Goal: Task Accomplishment & Management: Manage account settings

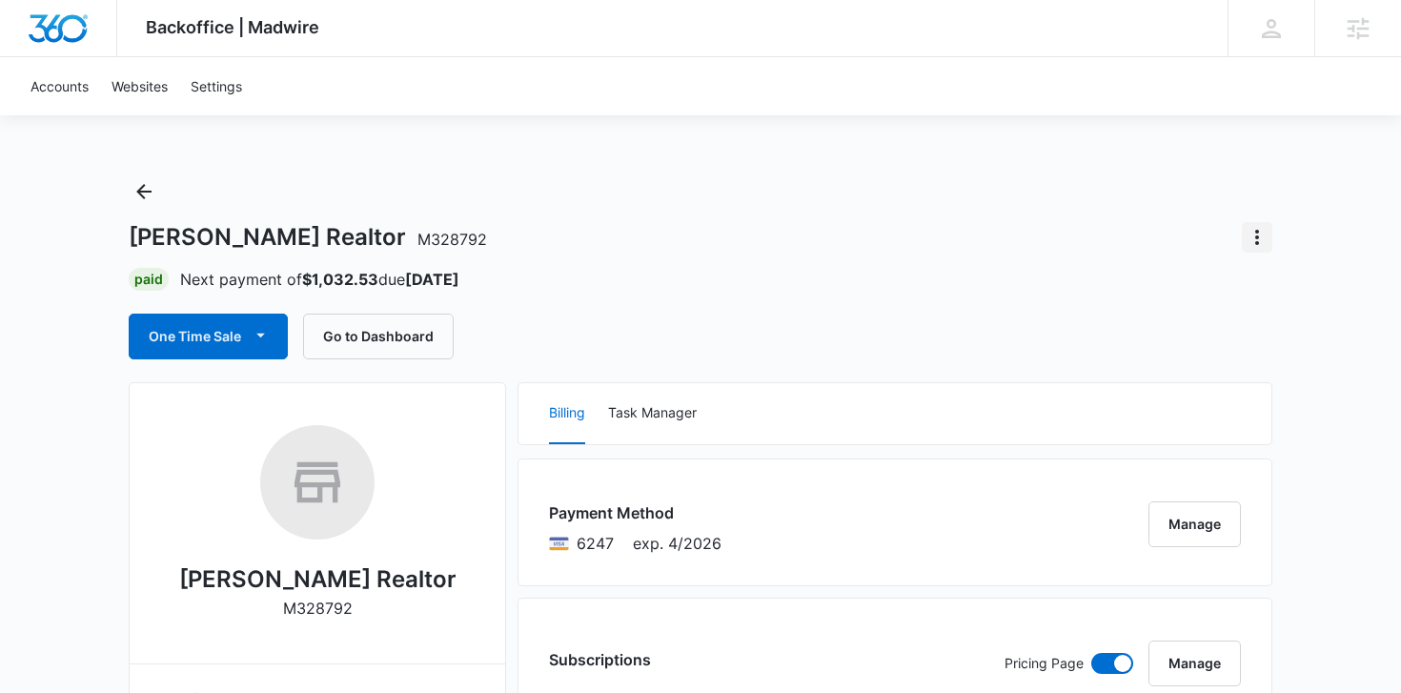
click at [1266, 241] on icon "Actions" at bounding box center [1257, 237] width 23 height 23
click at [1220, 284] on div "Close Account" at bounding box center [1181, 290] width 90 height 13
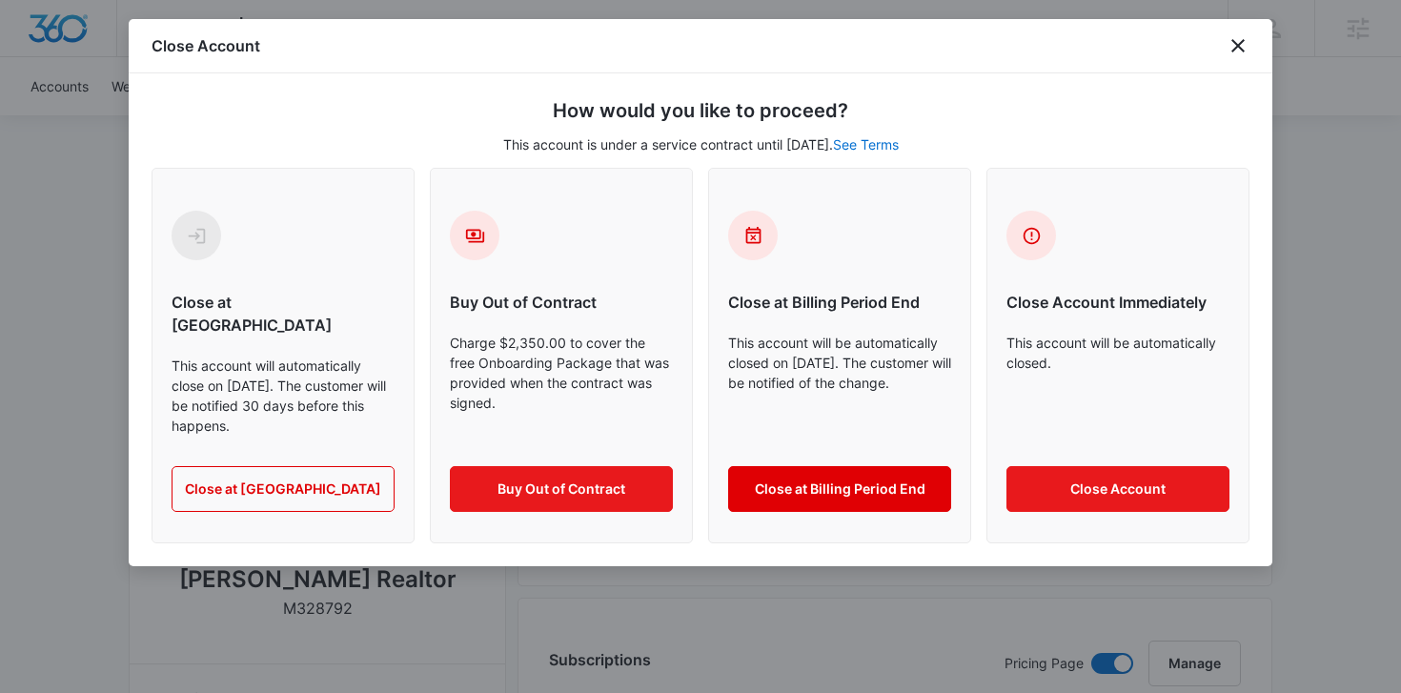
click at [864, 466] on button "Close at Billing Period End" at bounding box center [839, 489] width 223 height 46
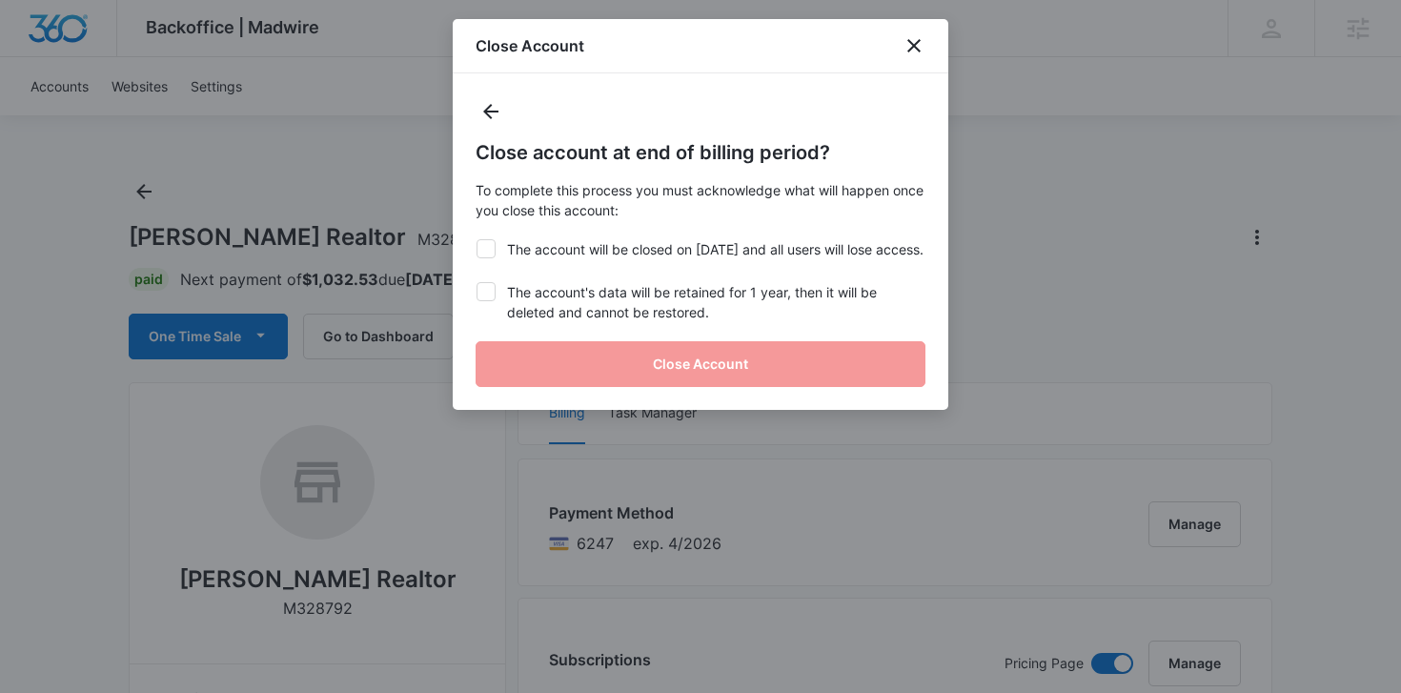
click at [592, 258] on label "The account will be closed on Oct 25, 2025 and all users will lose access." at bounding box center [701, 249] width 450 height 20
click at [477, 240] on input "The account will be closed on Oct 25, 2025 and all users will lose access." at bounding box center [476, 239] width 1 height 1
checkbox input "true"
click at [587, 308] on label "The account's data will be retained for 1 year, then it will be deleted and can…" at bounding box center [701, 302] width 450 height 40
click at [477, 283] on input "The account's data will be retained for 1 year, then it will be deleted and can…" at bounding box center [476, 282] width 1 height 1
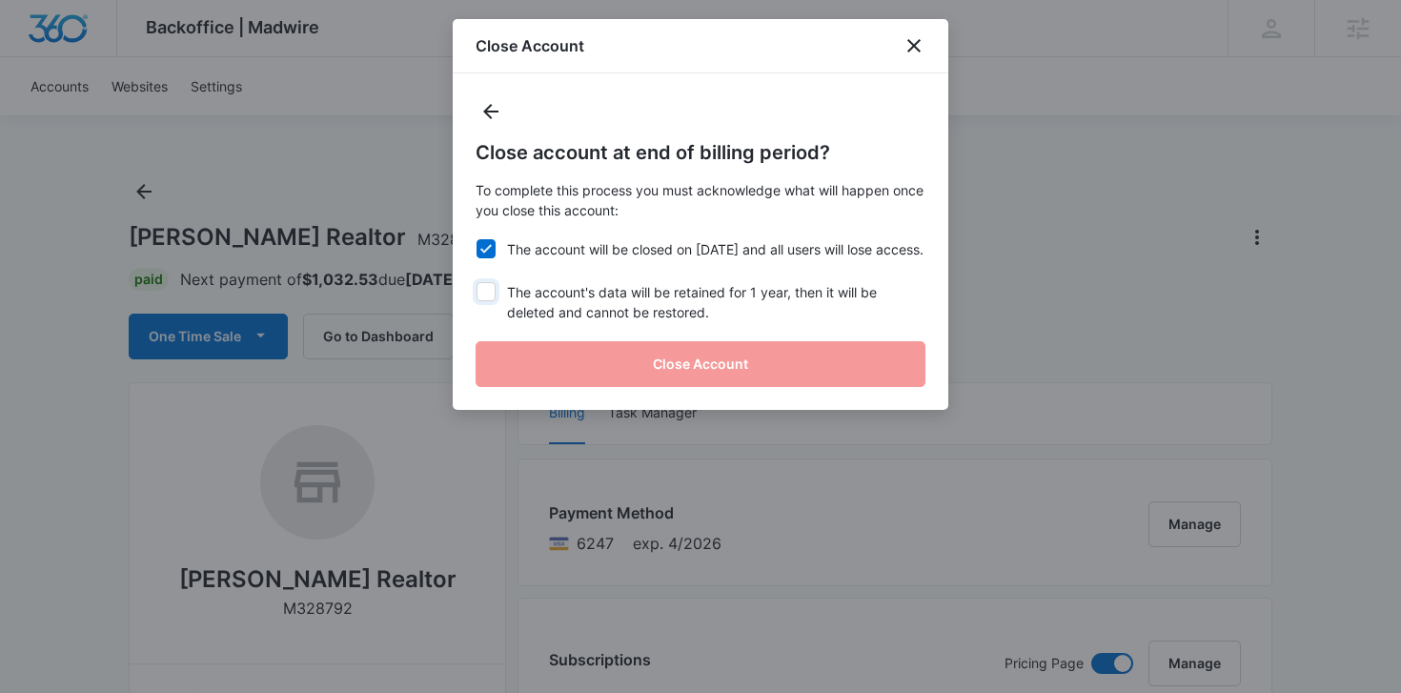
checkbox input "true"
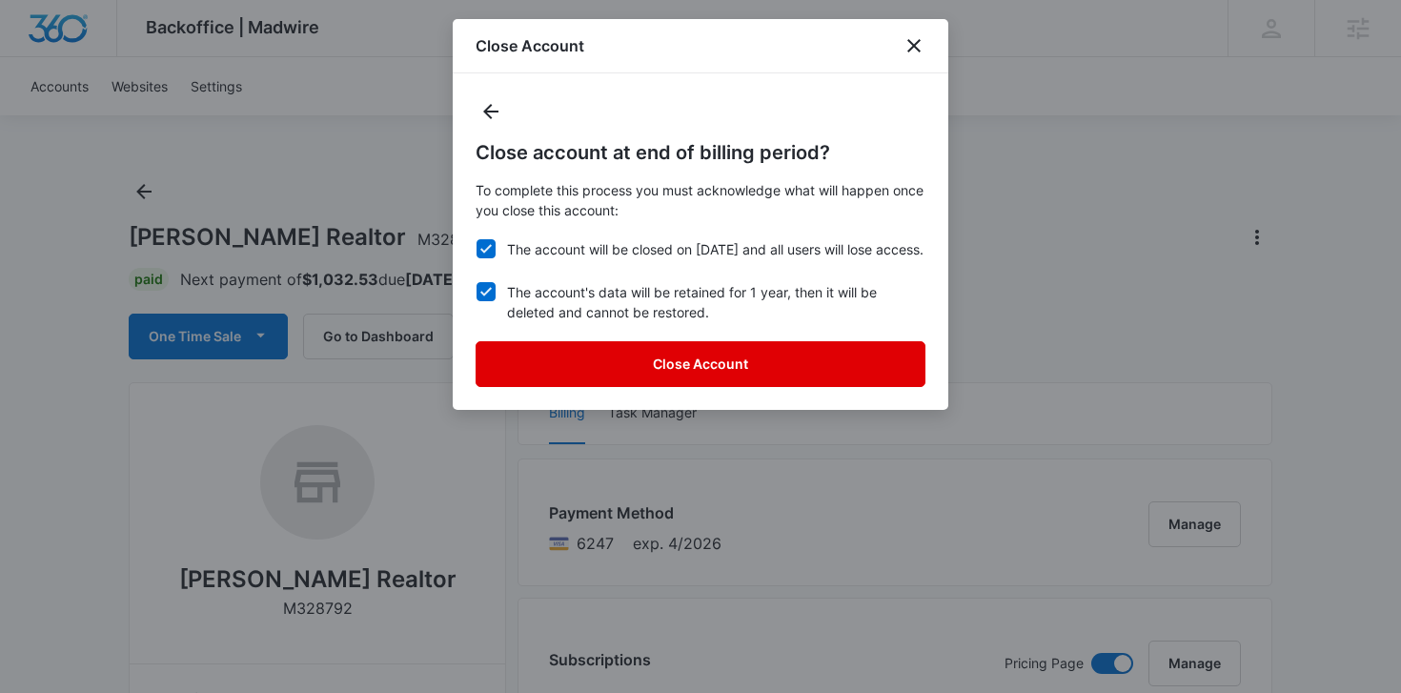
click at [599, 378] on button "Close Account" at bounding box center [701, 364] width 450 height 46
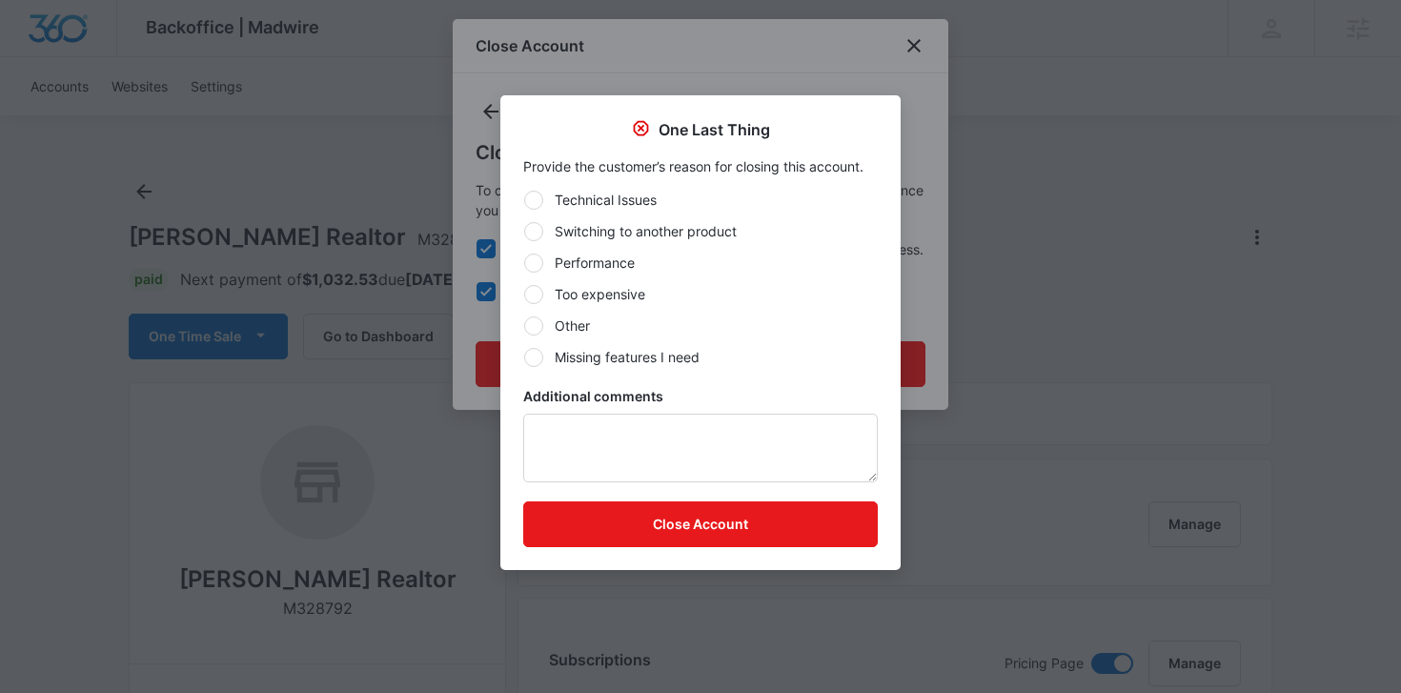
click at [562, 317] on label "Other" at bounding box center [700, 326] width 355 height 20
click at [524, 325] on input "Other" at bounding box center [523, 325] width 1 height 1
radio input "true"
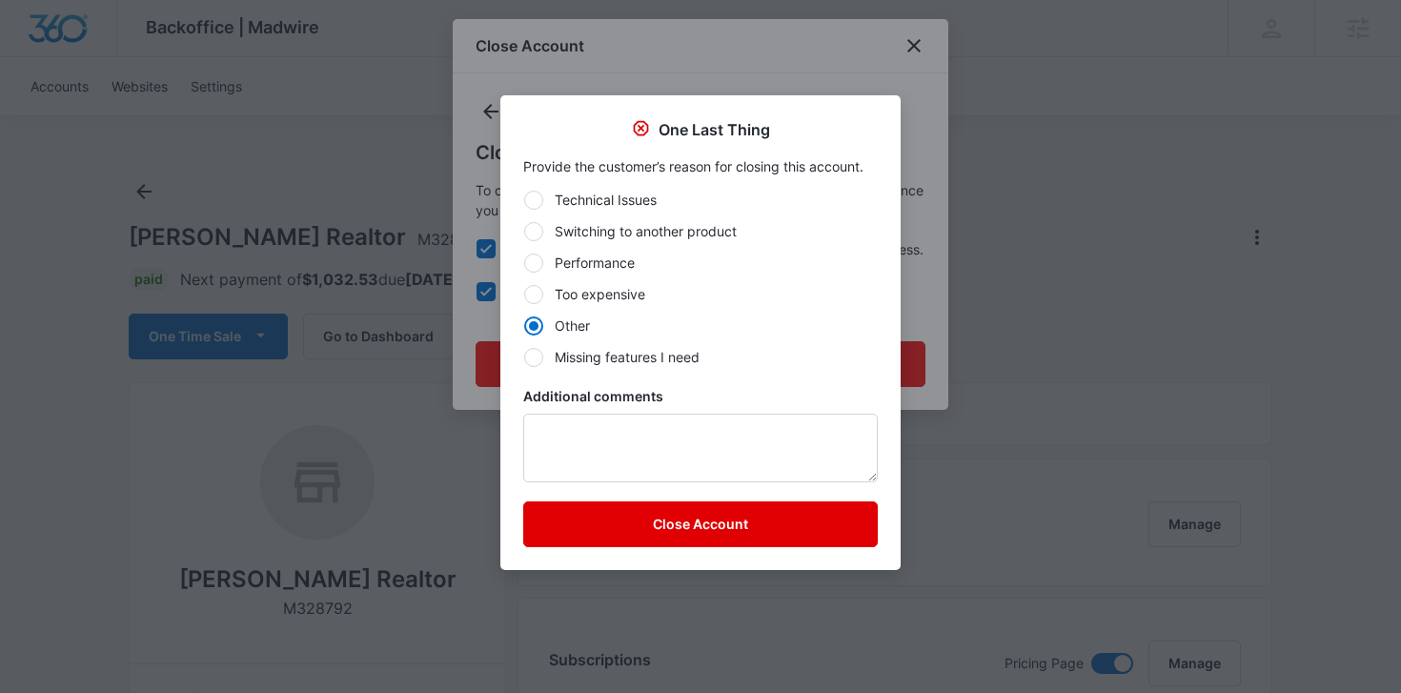
click at [664, 530] on button "Close Account" at bounding box center [700, 524] width 355 height 46
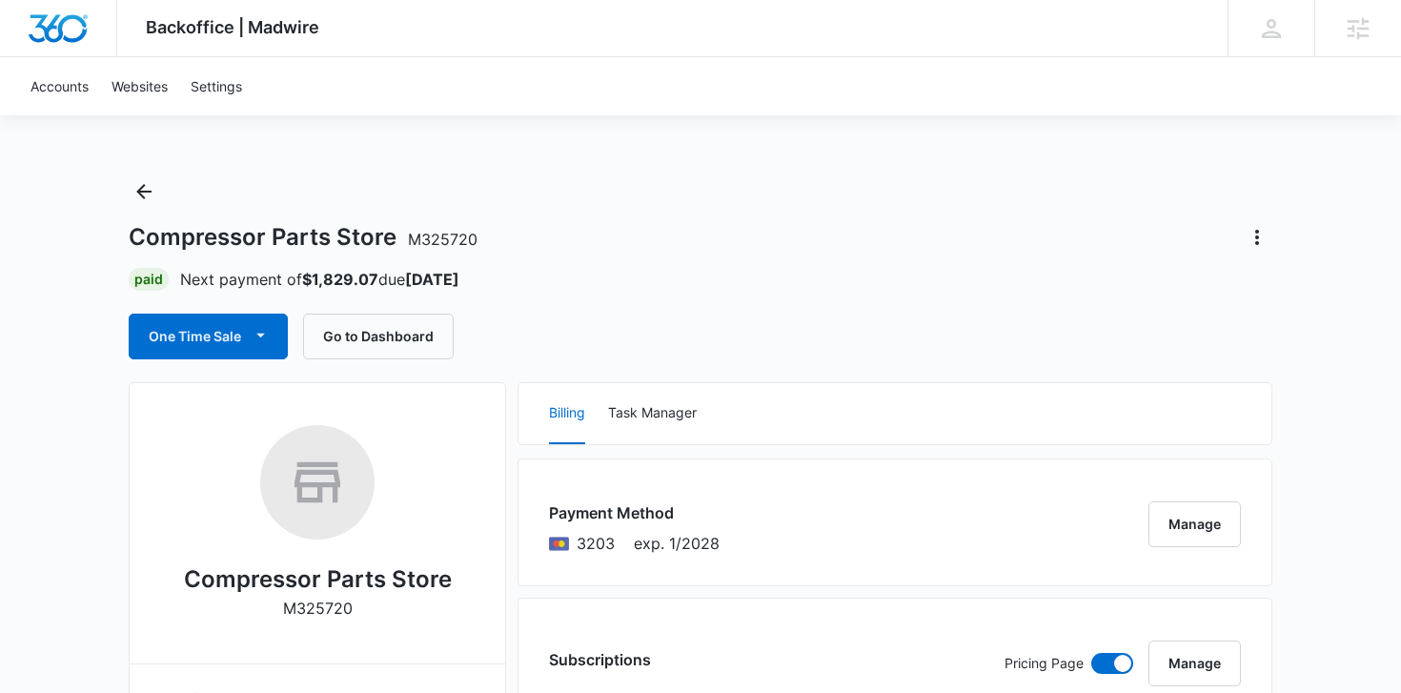
click at [1268, 242] on icon "Actions" at bounding box center [1257, 237] width 23 height 23
click at [1207, 291] on div "Close Account" at bounding box center [1181, 290] width 90 height 13
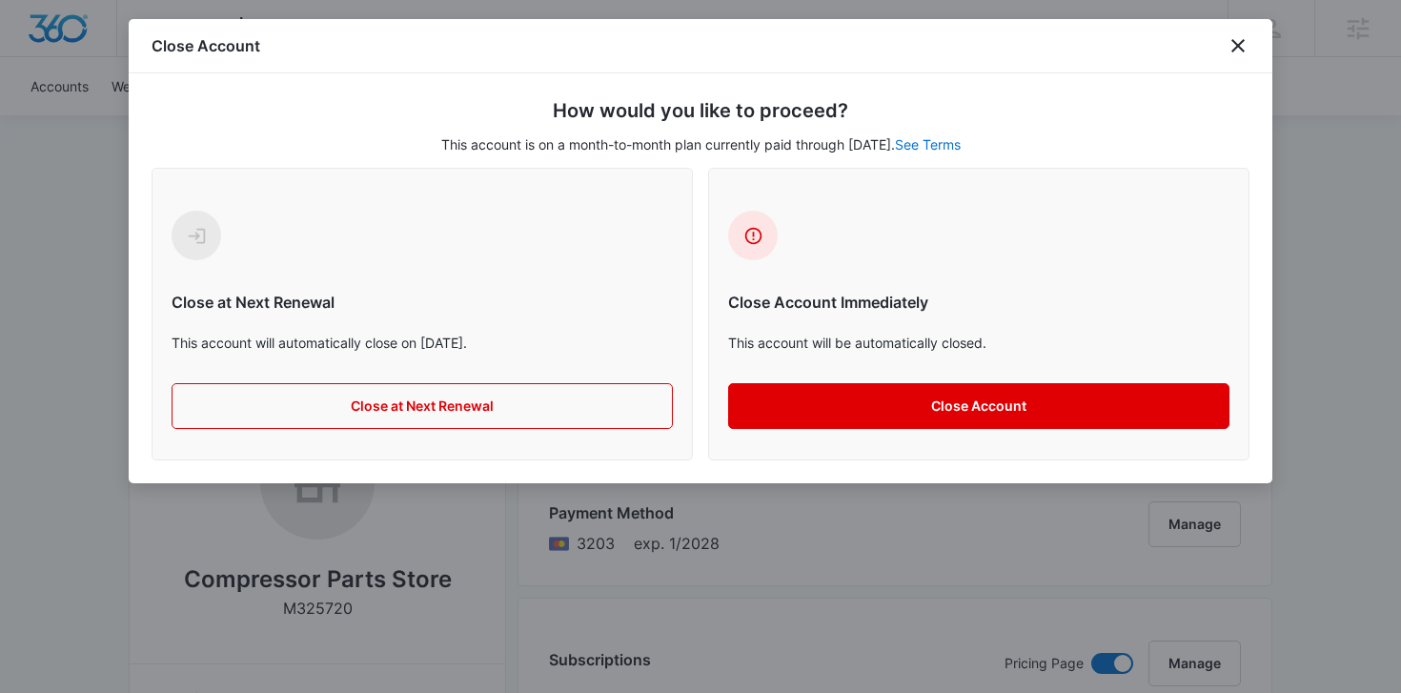
click at [815, 399] on button "Close Account" at bounding box center [978, 406] width 501 height 46
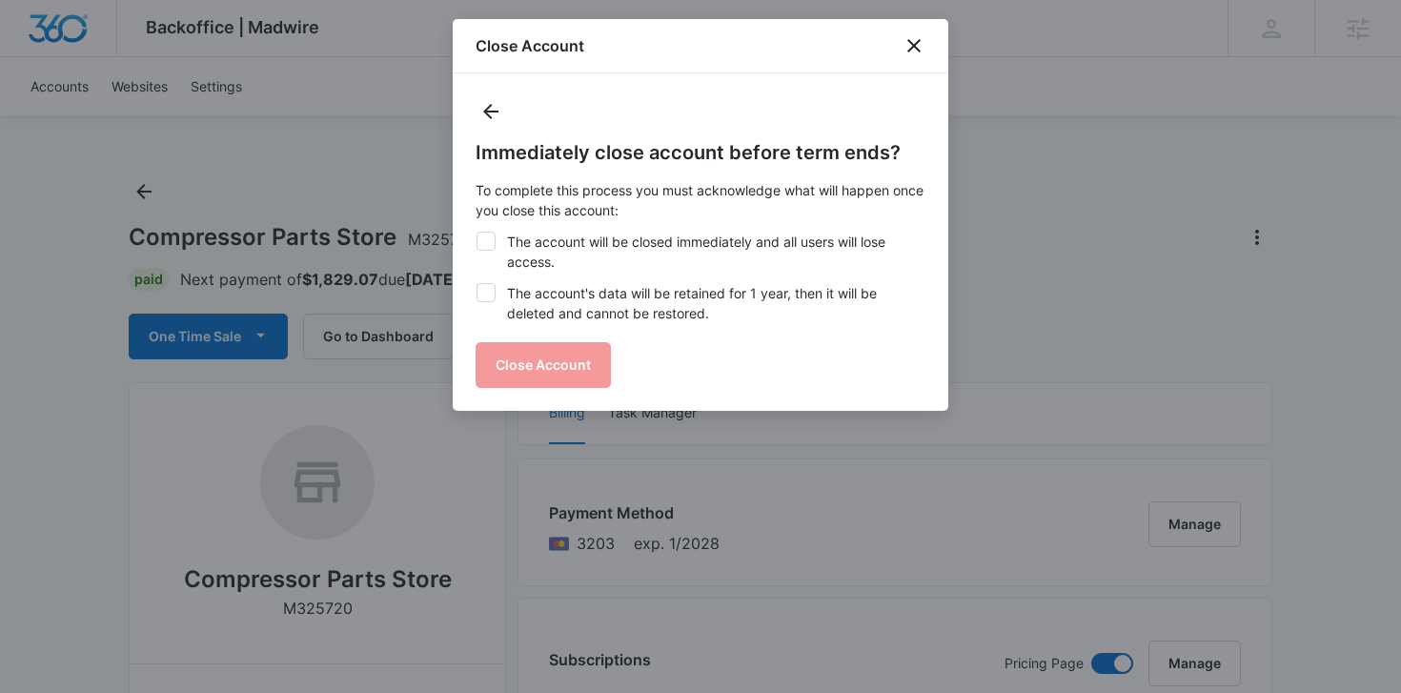
click at [603, 252] on label "The account will be closed immediately and all users will lose access." at bounding box center [701, 252] width 450 height 40
click at [477, 233] on input "The account will be closed immediately and all users will lose access." at bounding box center [476, 232] width 1 height 1
checkbox input "true"
click at [600, 289] on label "The account's data will be retained for 1 year, then it will be deleted and can…" at bounding box center [701, 303] width 450 height 40
click at [477, 284] on input "The account's data will be retained for 1 year, then it will be deleted and can…" at bounding box center [476, 283] width 1 height 1
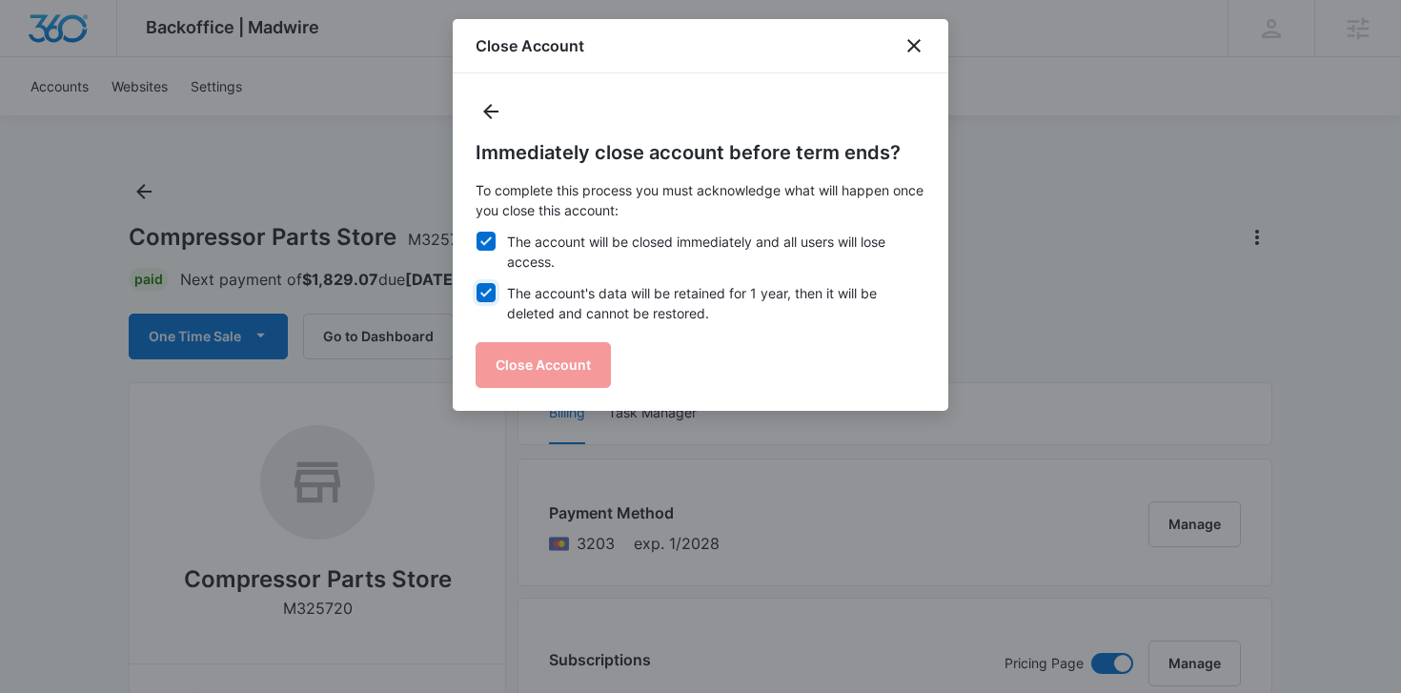
checkbox input "true"
click at [566, 365] on button "Close Account" at bounding box center [543, 365] width 135 height 46
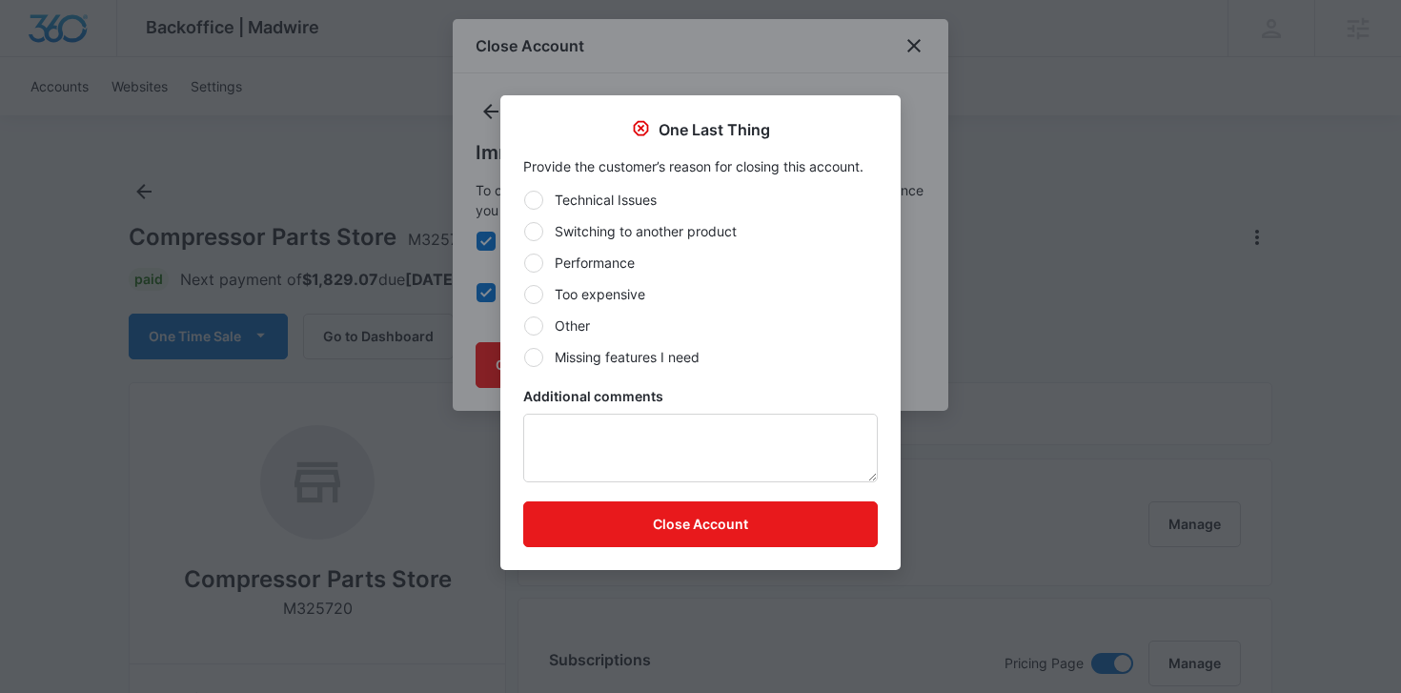
click at [568, 318] on label "Other" at bounding box center [700, 326] width 355 height 20
click at [524, 325] on input "Other" at bounding box center [523, 325] width 1 height 1
radio input "true"
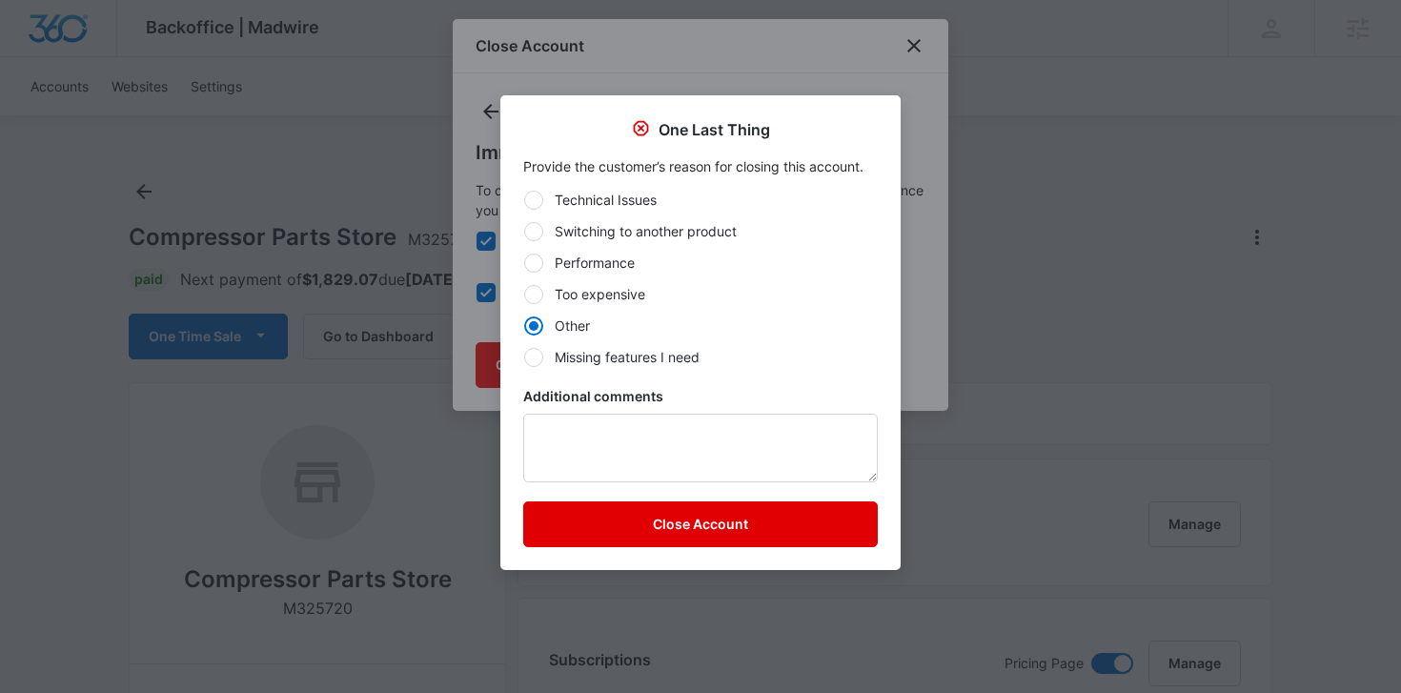
click at [640, 516] on button "Close Account" at bounding box center [700, 524] width 355 height 46
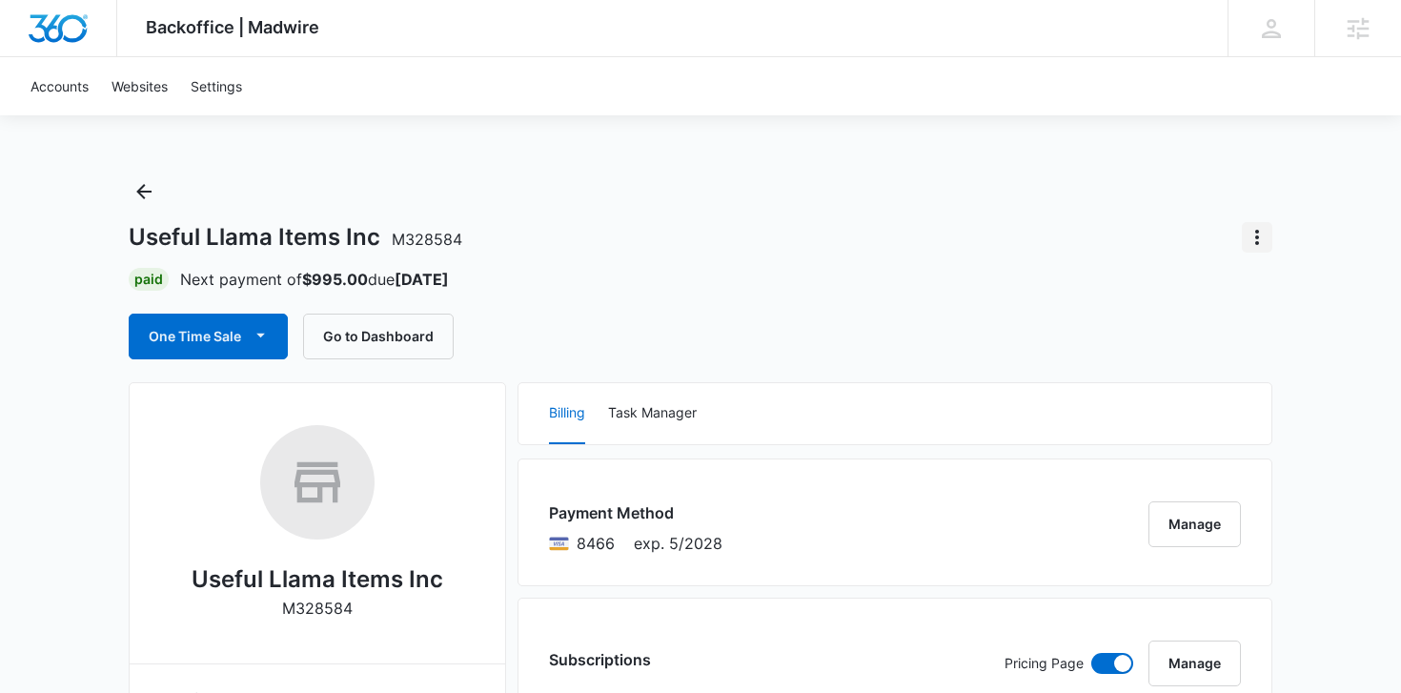
click at [1261, 245] on icon "Actions" at bounding box center [1257, 237] width 23 height 23
click at [1205, 288] on div "Close Account" at bounding box center [1181, 290] width 90 height 13
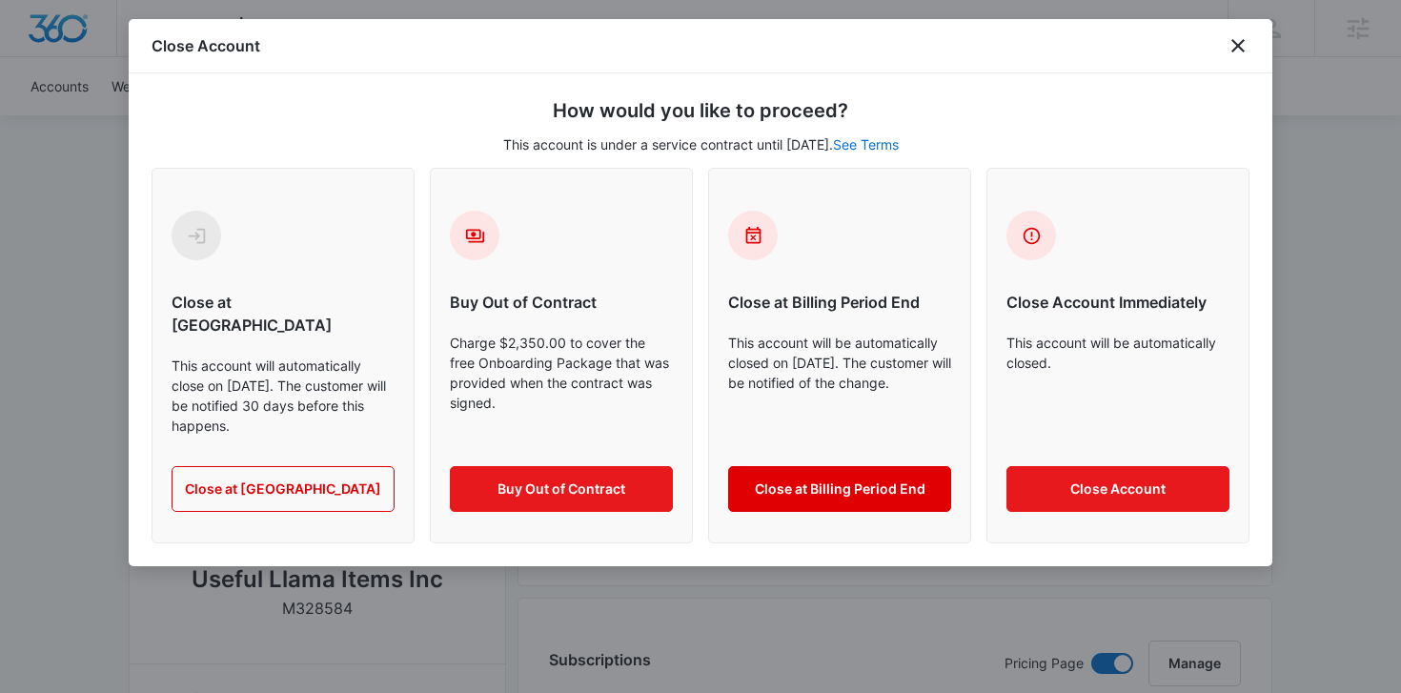
click at [810, 466] on button "Close at Billing Period End" at bounding box center [839, 489] width 223 height 46
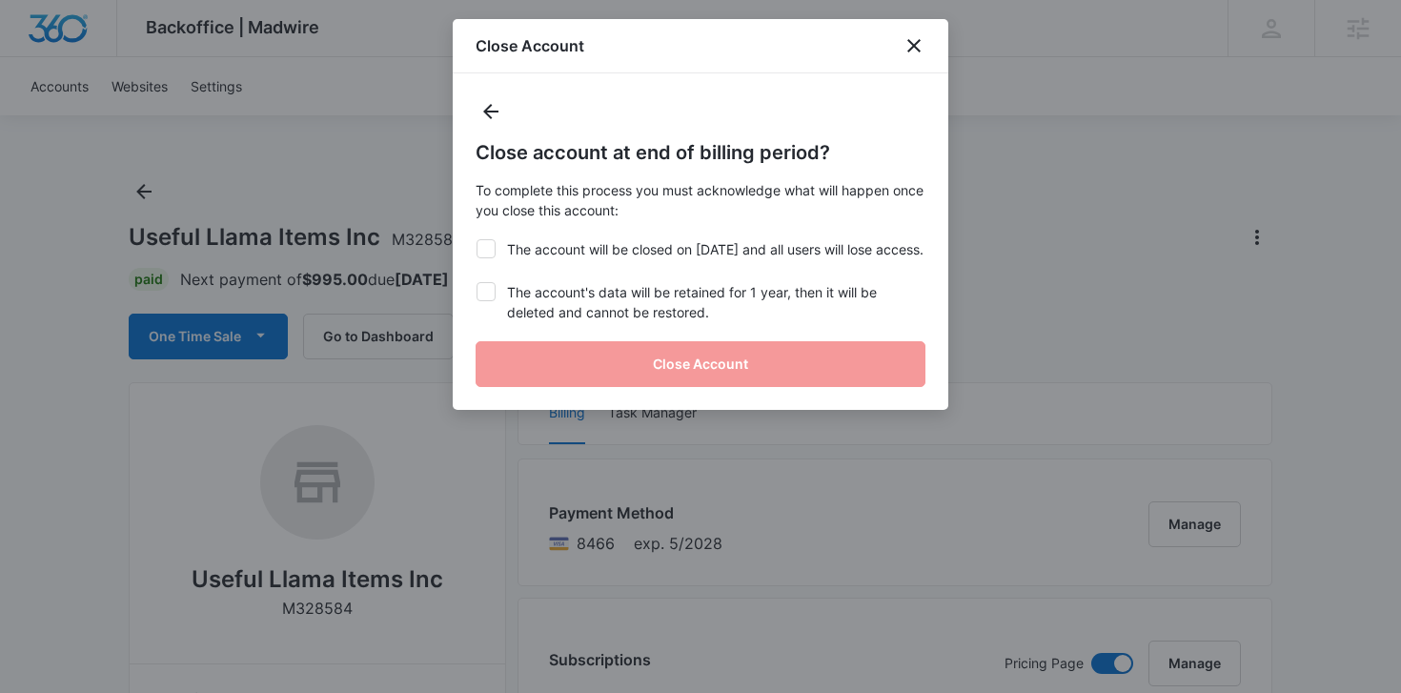
click at [758, 259] on label "The account will be closed on Oct 22, 2025 and all users will lose access." at bounding box center [701, 249] width 450 height 20
click at [477, 240] on input "The account will be closed on Oct 22, 2025 and all users will lose access." at bounding box center [476, 239] width 1 height 1
checkbox input "true"
click at [729, 315] on label "The account's data will be retained for 1 year, then it will be deleted and can…" at bounding box center [701, 302] width 450 height 40
click at [477, 283] on input "The account's data will be retained for 1 year, then it will be deleted and can…" at bounding box center [476, 282] width 1 height 1
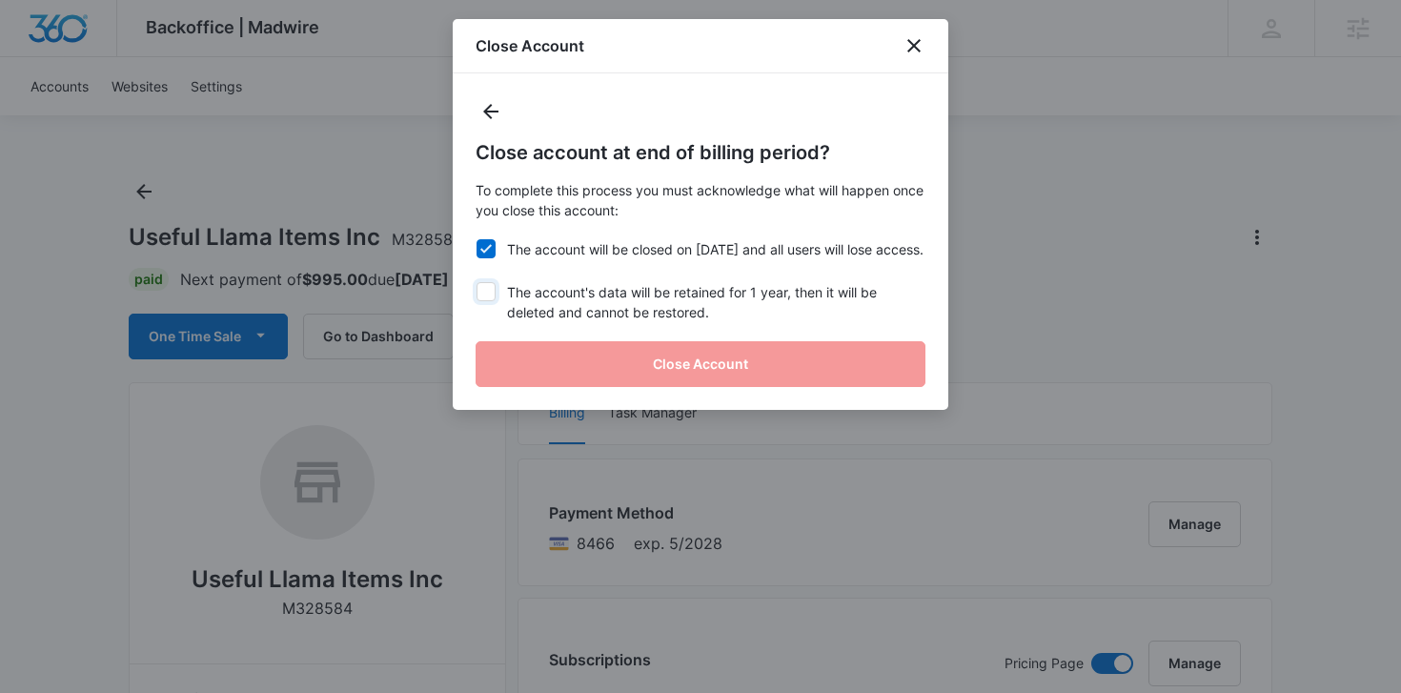
checkbox input "true"
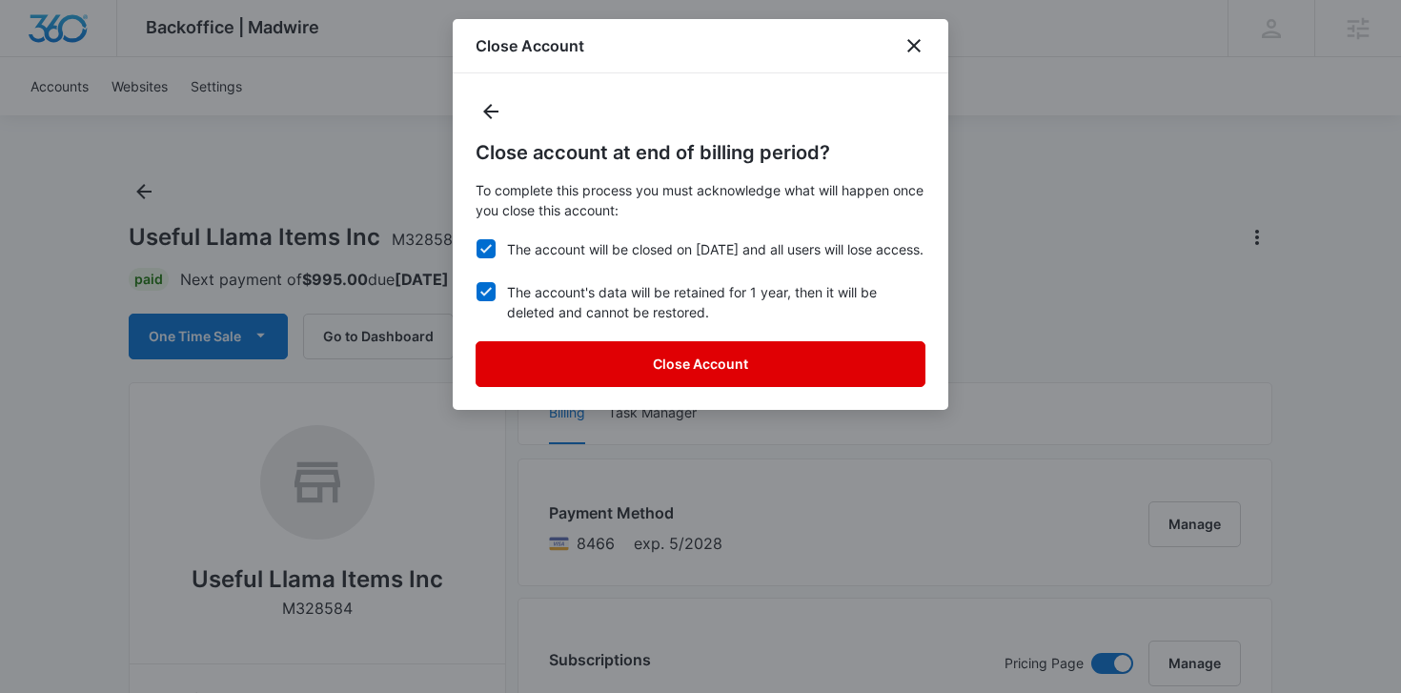
click at [723, 382] on button "Close Account" at bounding box center [701, 364] width 450 height 46
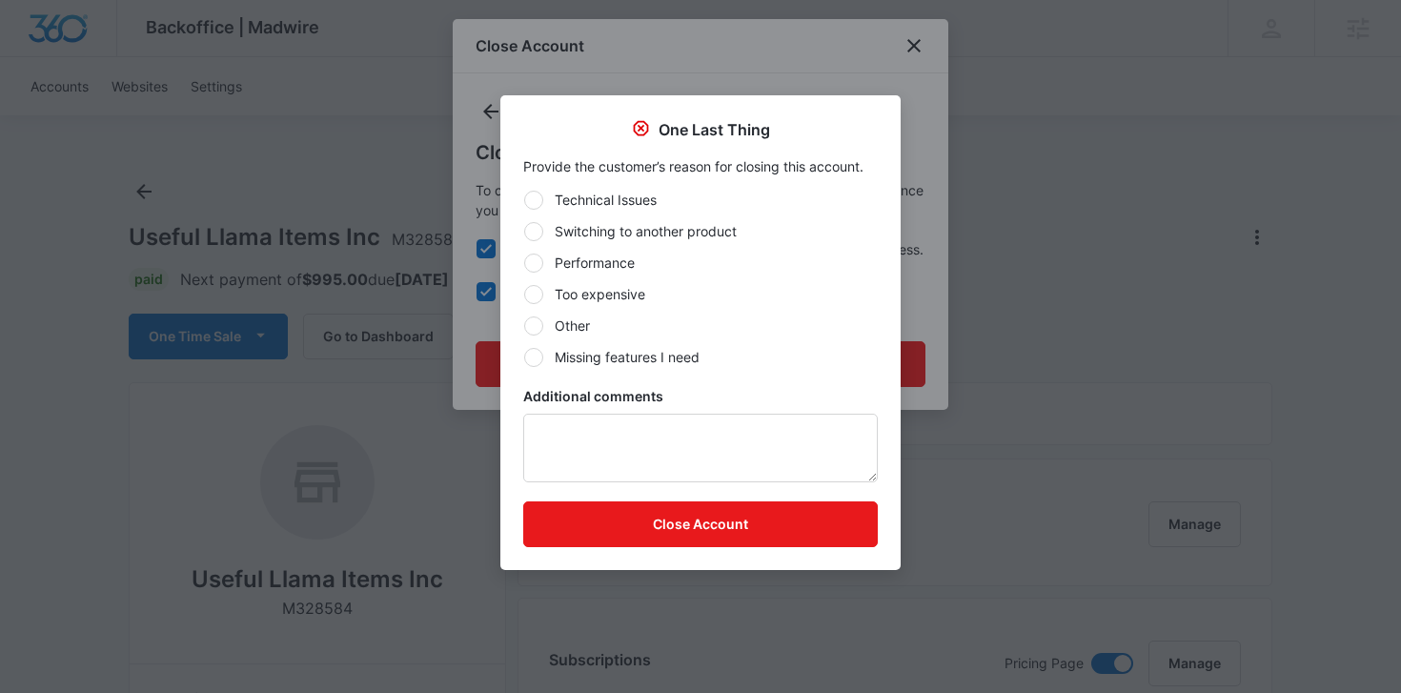
click at [628, 334] on label "Other" at bounding box center [700, 326] width 355 height 20
click at [524, 326] on input "Other" at bounding box center [523, 325] width 1 height 1
radio input "true"
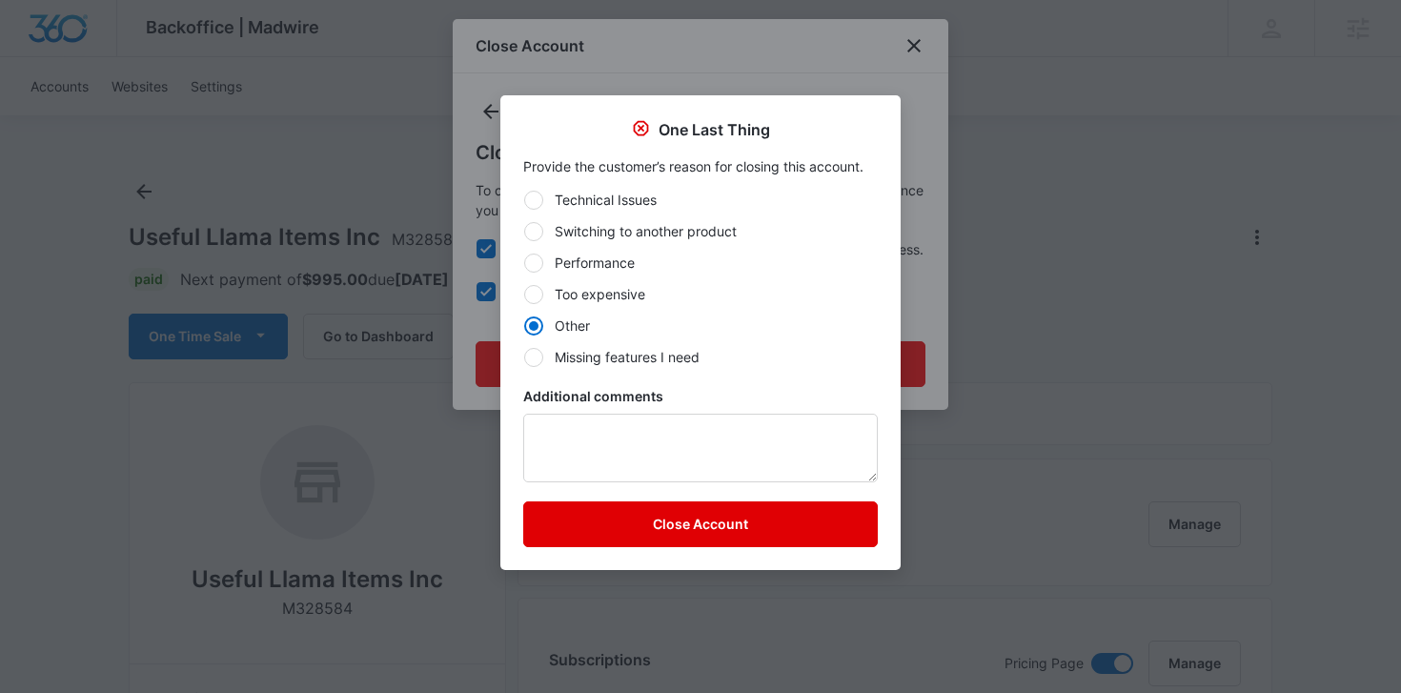
click at [691, 521] on button "Close Account" at bounding box center [700, 524] width 355 height 46
